Goal: Information Seeking & Learning: Learn about a topic

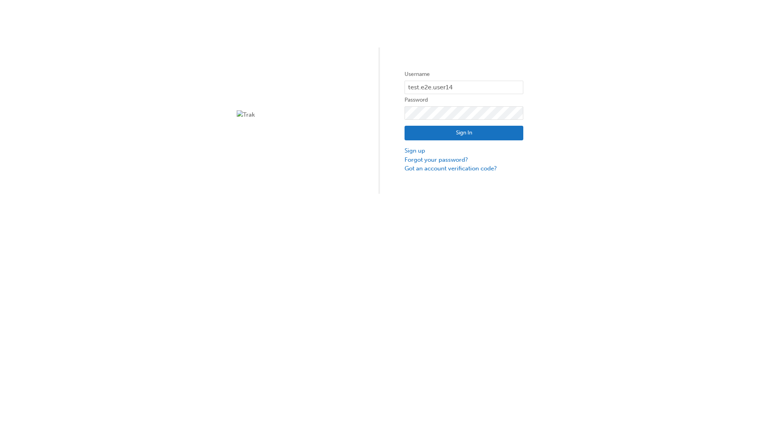
type input "test.e2e.user14"
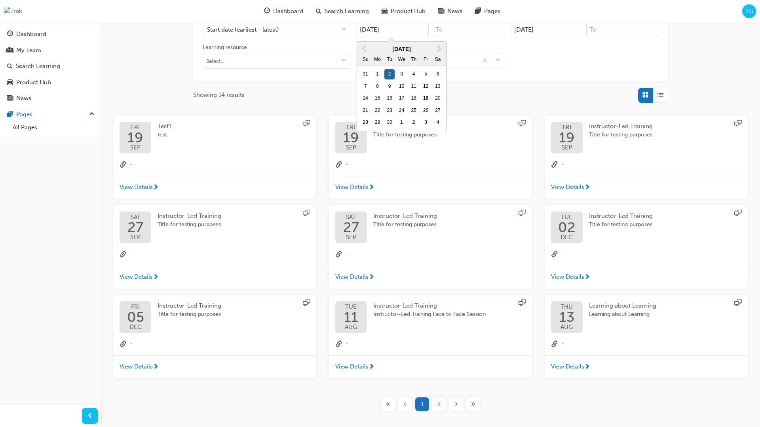
type input "[DATE]"
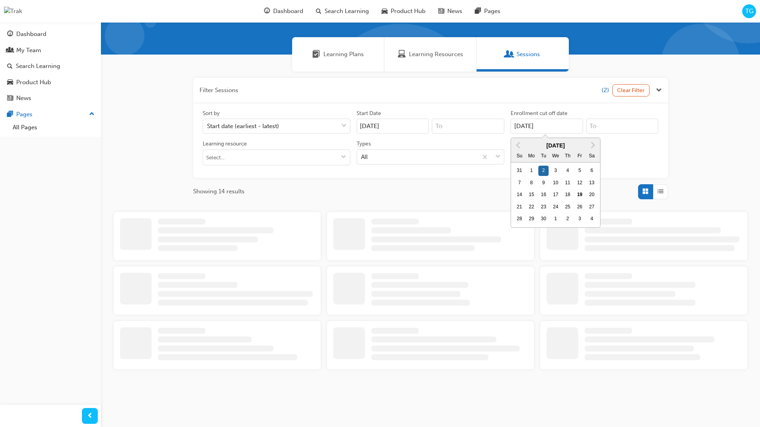
type input "[DATE]"
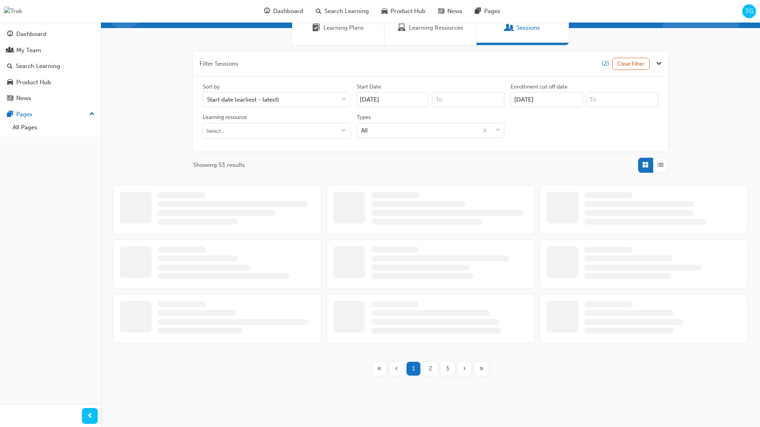
click at [362, 130] on input "Types All" at bounding box center [361, 130] width 1 height 7
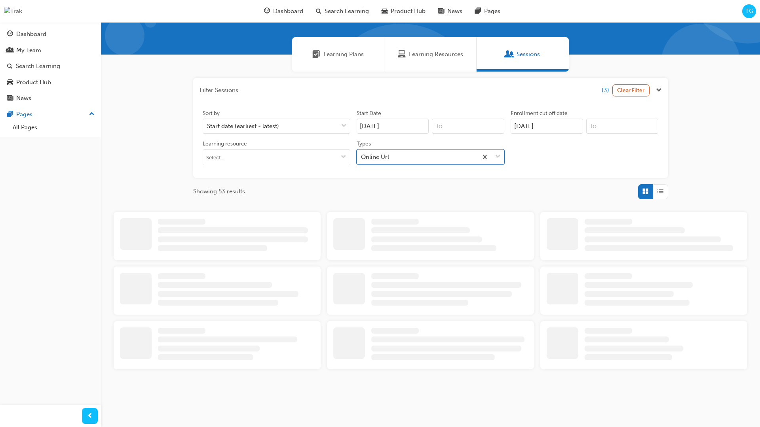
scroll to position [178, 0]
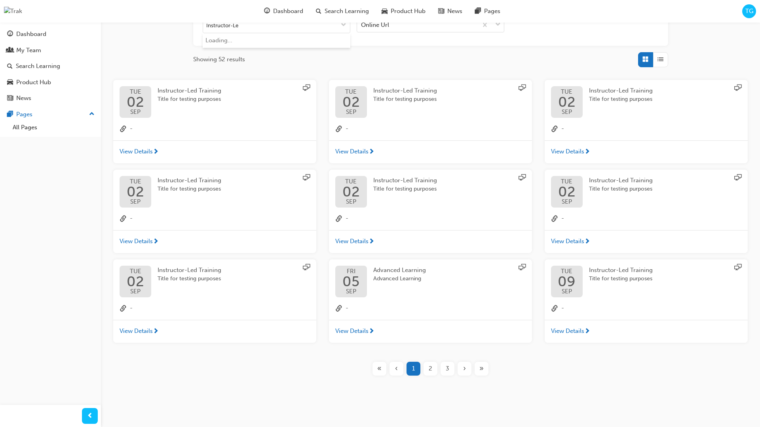
type input "Instructor-Led"
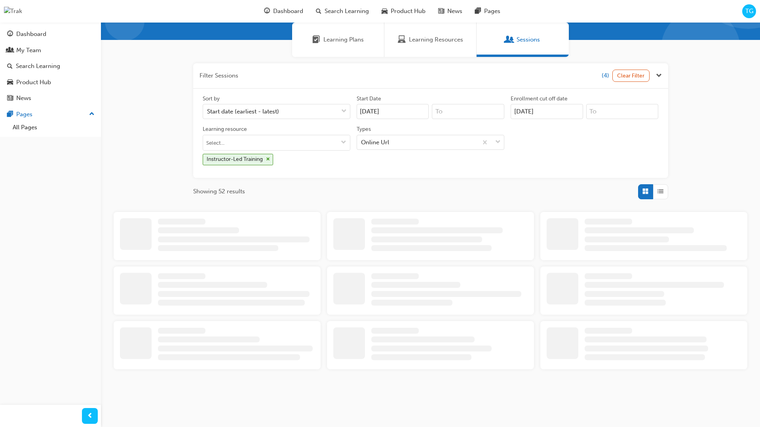
scroll to position [178, 0]
